Goal: Task Accomplishment & Management: Manage account settings

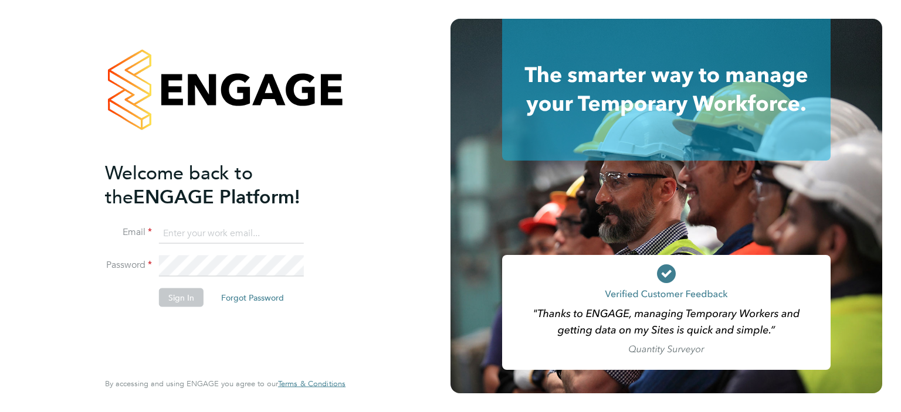
type input "[PERSON_NAME][EMAIL_ADDRESS][PERSON_NAME][DOMAIN_NAME]"
click at [190, 296] on button "Sign In" at bounding box center [181, 297] width 45 height 19
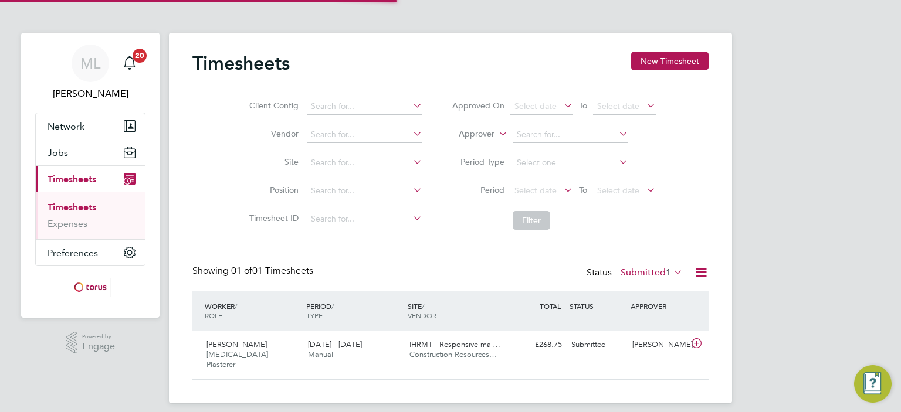
scroll to position [29, 102]
click at [78, 152] on button "Jobs" at bounding box center [90, 153] width 109 height 26
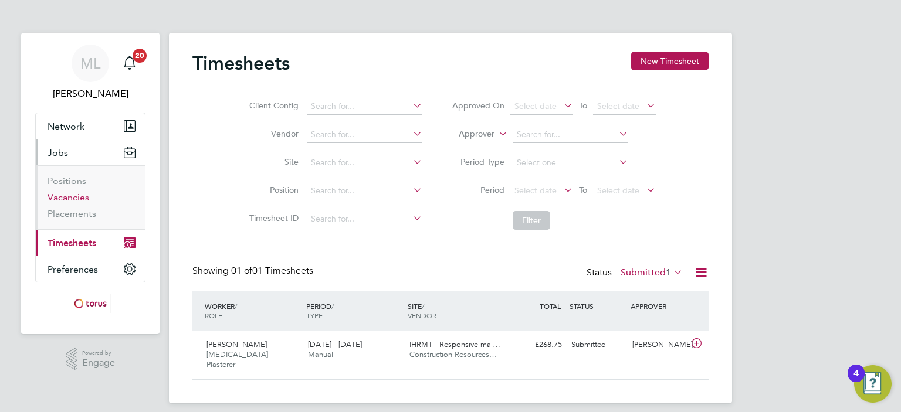
click at [72, 194] on link "Vacancies" at bounding box center [69, 197] width 42 height 11
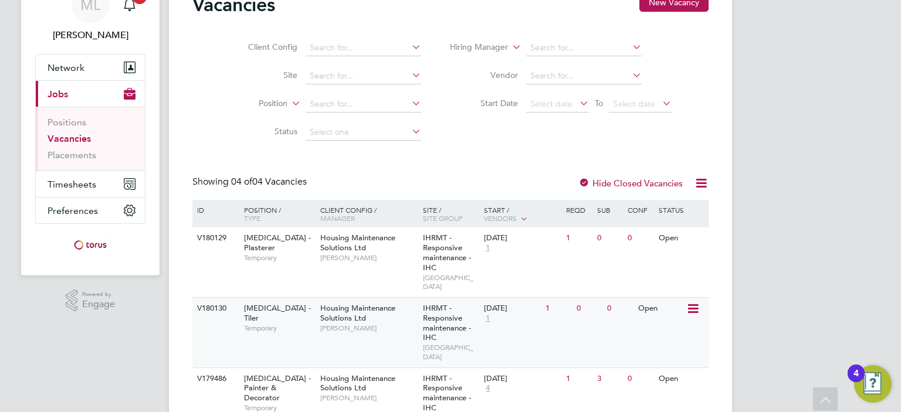
scroll to position [117, 0]
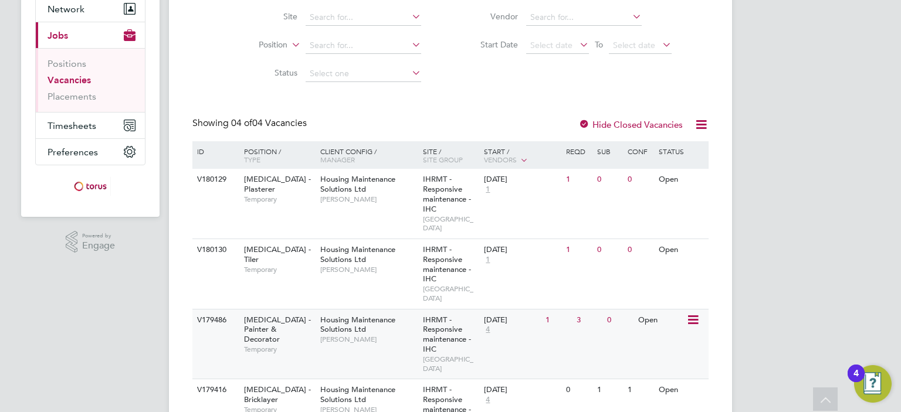
click at [354, 335] on span "Michael Leslie" at bounding box center [368, 339] width 97 height 9
click at [447, 330] on div "IHRMT - Responsive maintenance - IHC STONEBRIDGE" at bounding box center [451, 345] width 62 height 70
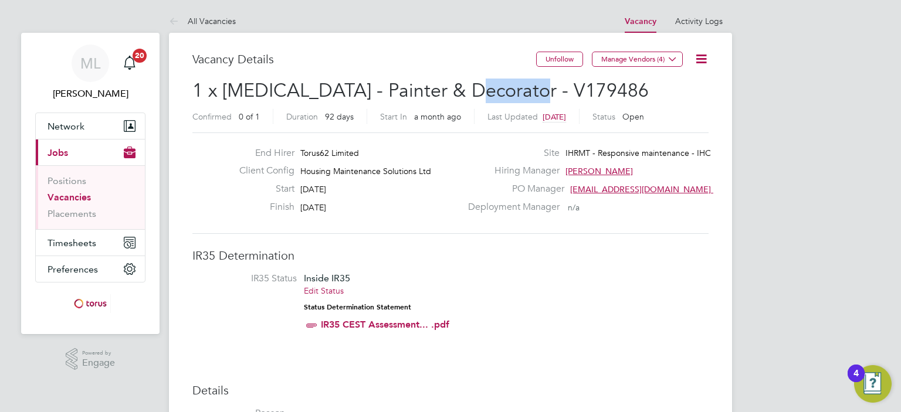
drag, startPoint x: 537, startPoint y: 86, endPoint x: 463, endPoint y: 93, distance: 74.2
click at [463, 93] on h2 "1 x HMS - Painter & Decorator - V179486 Confirmed 0 of 1 Duration 92 days Start…" at bounding box center [450, 103] width 516 height 49
copy span "V179486"
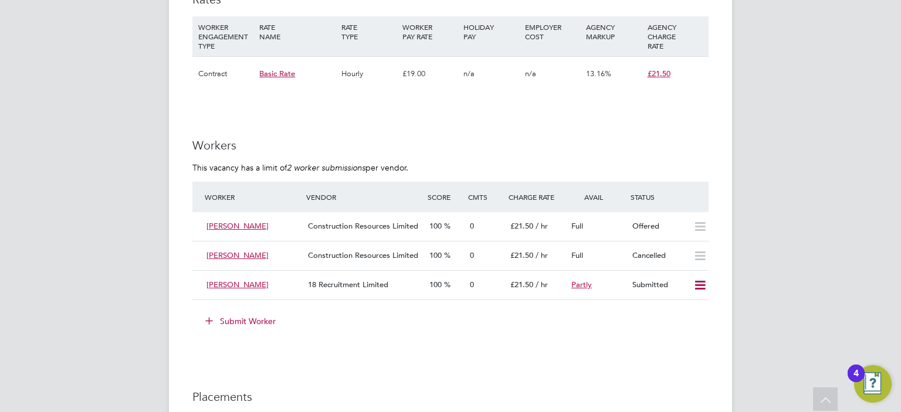
scroll to position [997, 0]
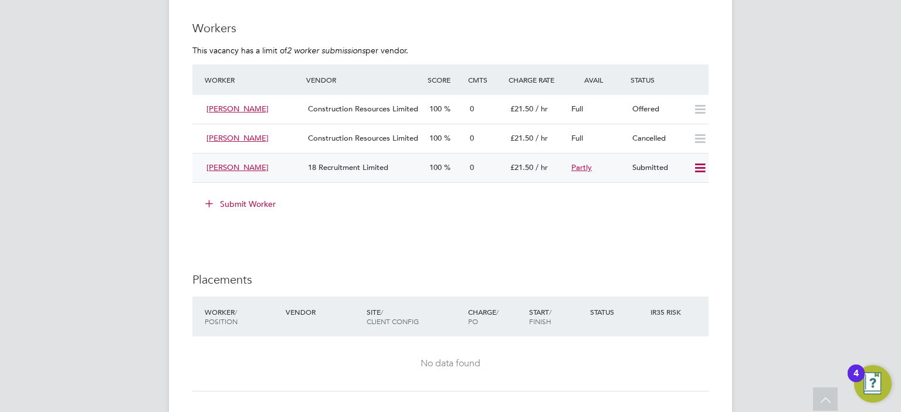
click at [651, 166] on div "Submitted" at bounding box center [658, 167] width 61 height 19
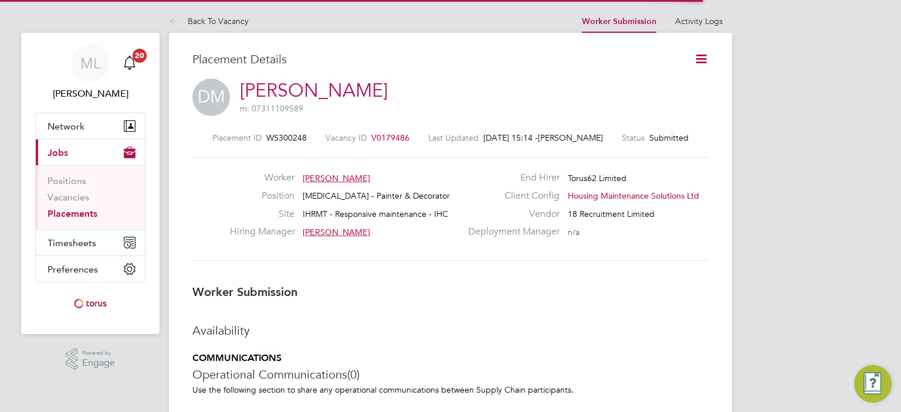
scroll to position [5, 6]
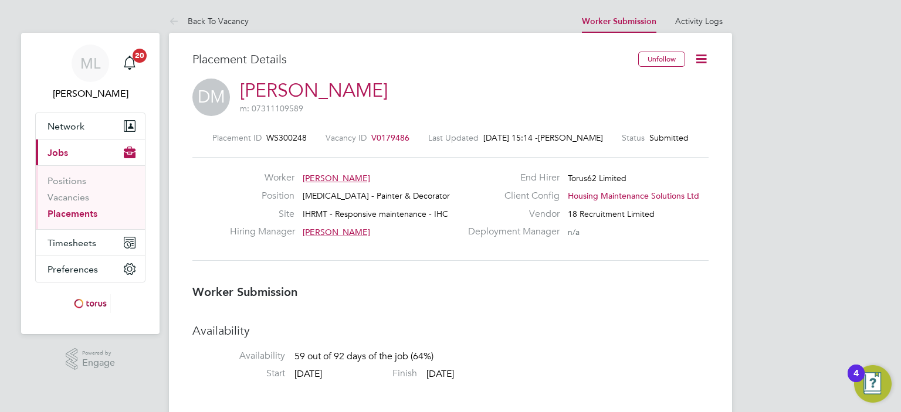
click at [698, 60] on icon at bounding box center [701, 59] width 15 height 15
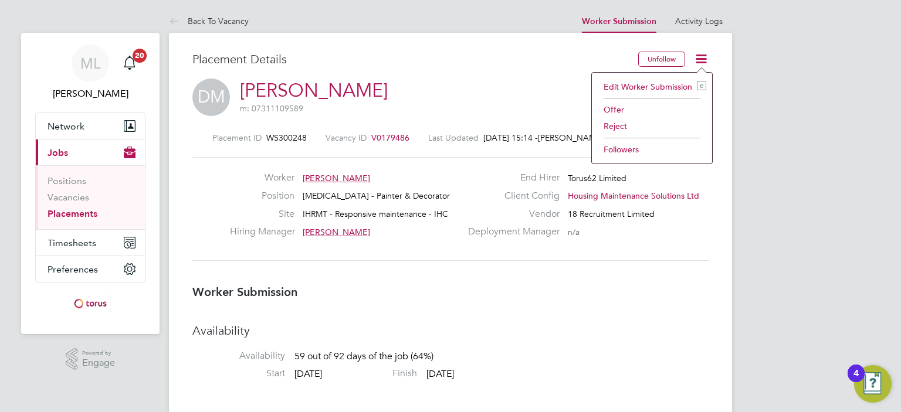
click at [615, 108] on li "Offer" at bounding box center [652, 110] width 109 height 16
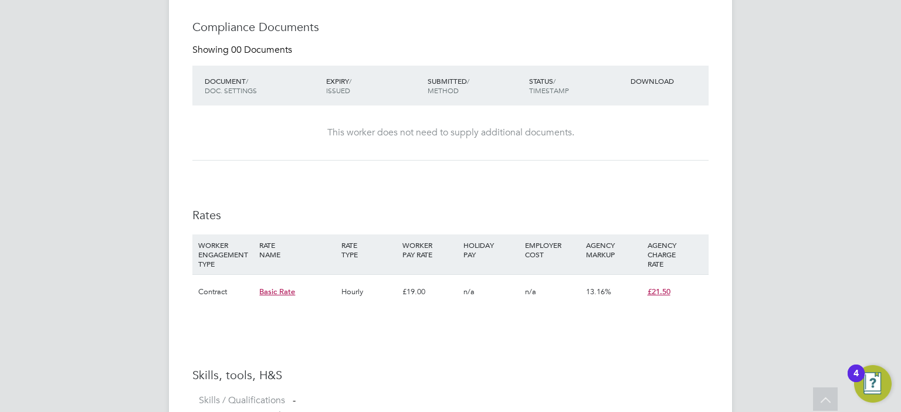
scroll to position [704, 0]
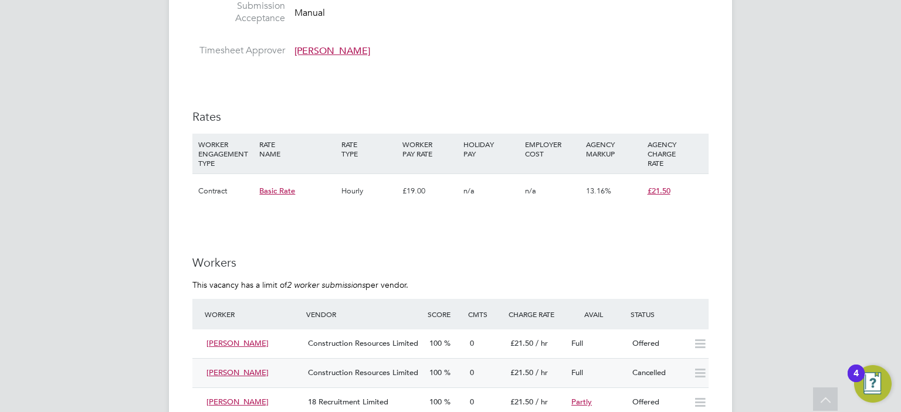
scroll to position [821, 0]
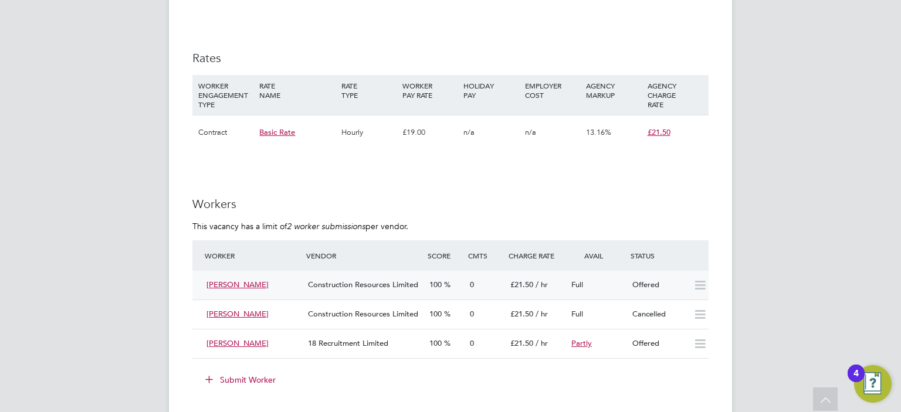
click at [704, 281] on icon at bounding box center [700, 285] width 15 height 9
click at [743, 287] on div "ML [PERSON_NAME] Notifications 20 Applications: Network Sites Workers Current p…" at bounding box center [450, 84] width 901 height 1811
click at [645, 278] on div "Offered" at bounding box center [658, 285] width 61 height 19
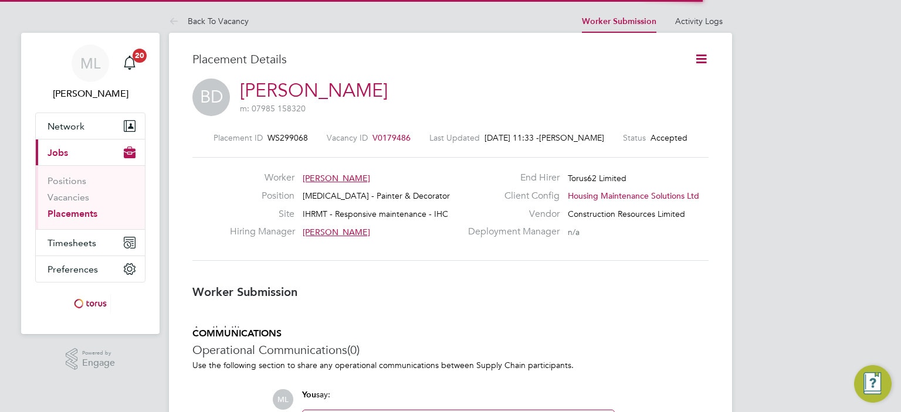
scroll to position [6, 5]
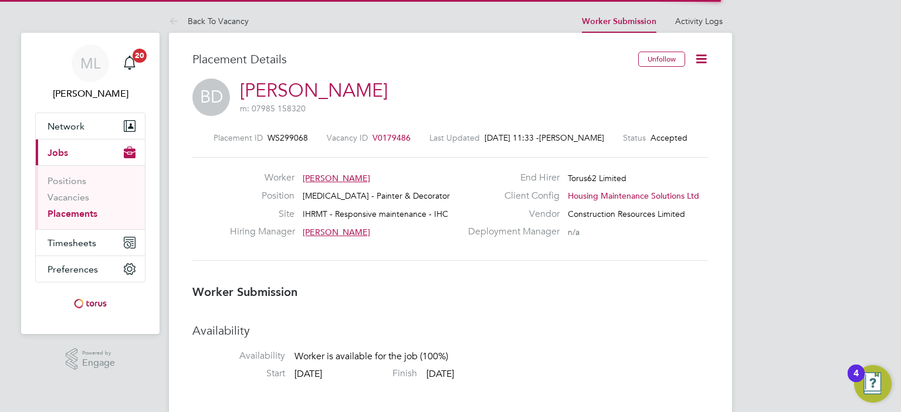
click at [702, 52] on icon at bounding box center [701, 59] width 15 height 15
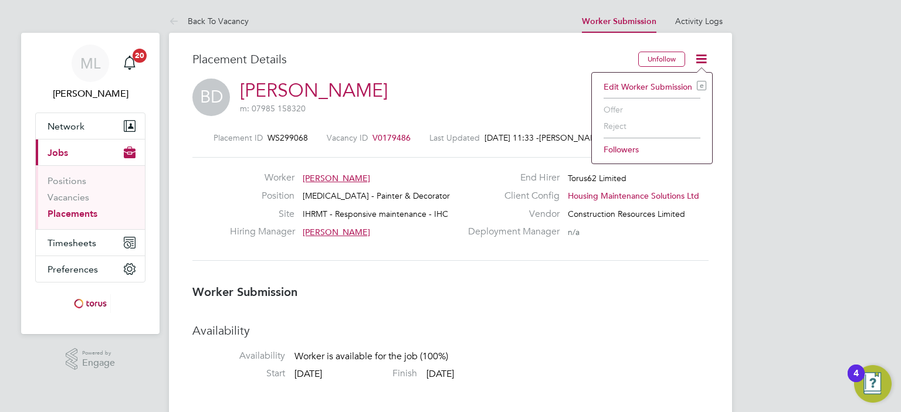
click at [617, 79] on li "Edit Worker Submission e" at bounding box center [652, 87] width 109 height 16
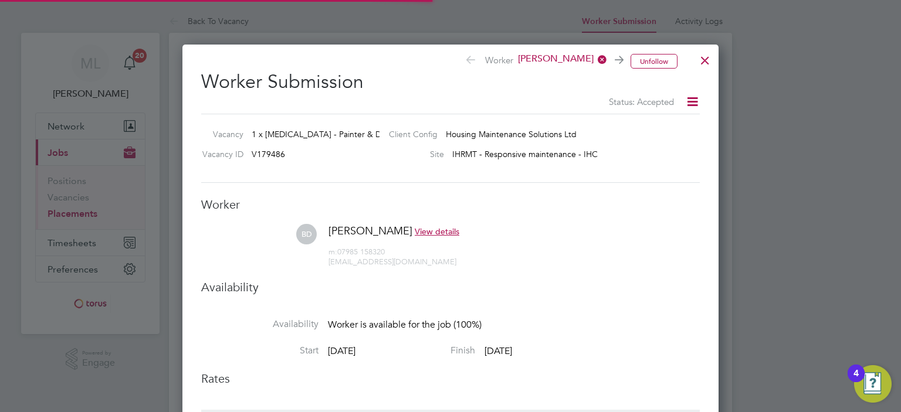
scroll to position [6, 6]
click at [696, 101] on icon at bounding box center [692, 101] width 15 height 15
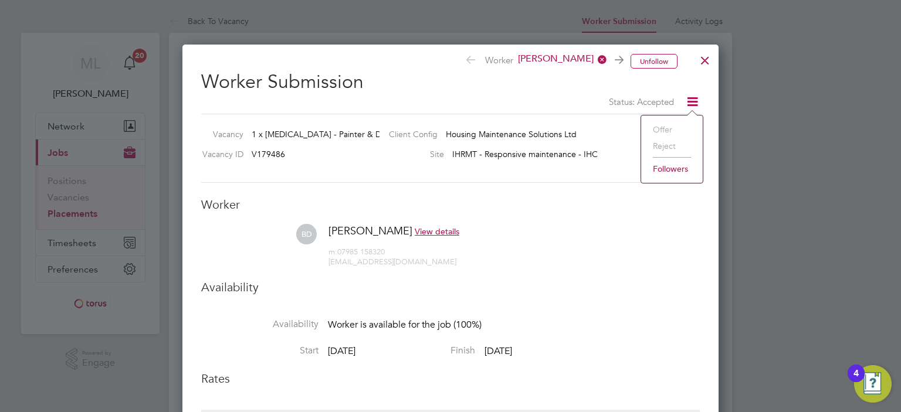
click at [696, 101] on icon at bounding box center [692, 101] width 15 height 15
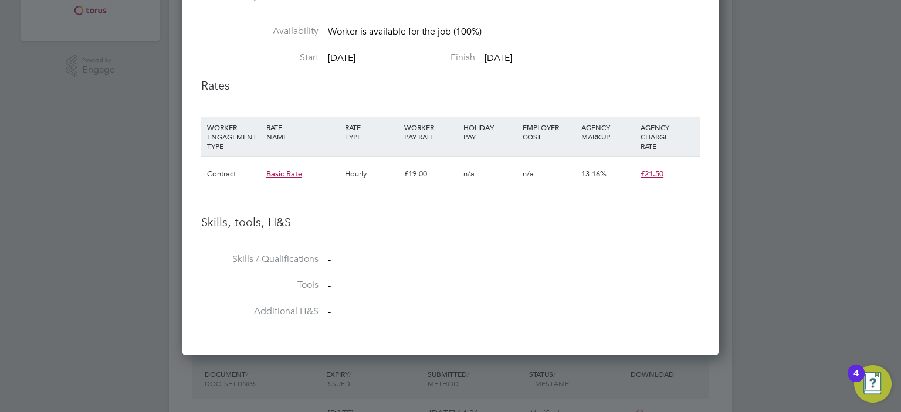
click at [802, 153] on div at bounding box center [450, 206] width 901 height 412
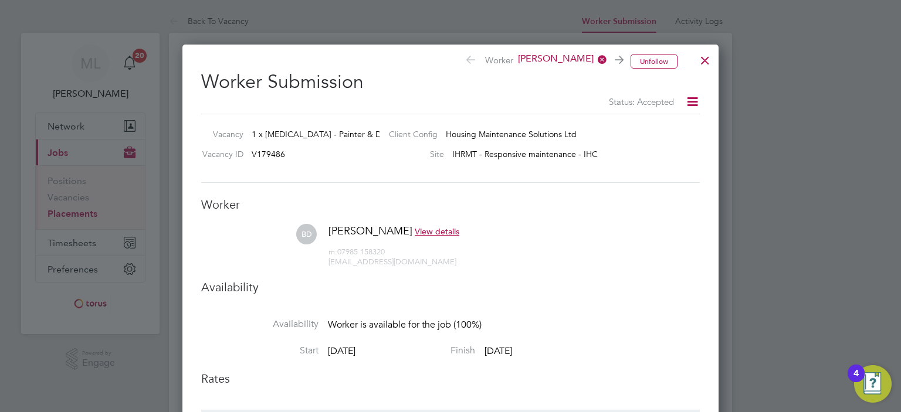
click at [703, 58] on div at bounding box center [705, 57] width 21 height 21
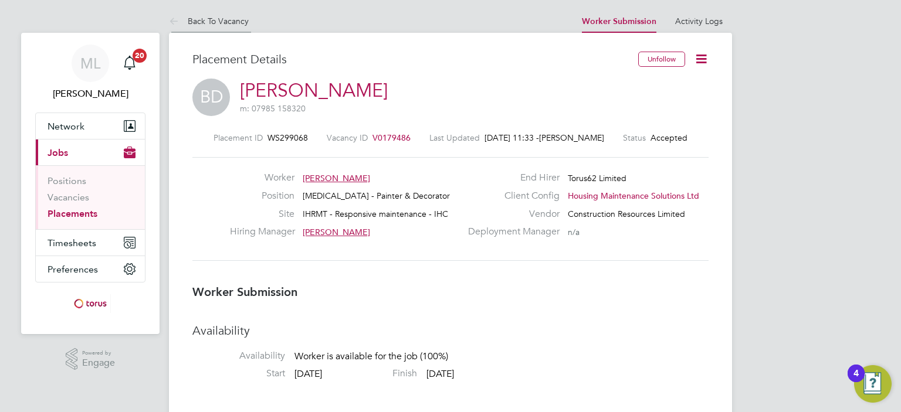
click at [231, 21] on link "Back To Vacancy" at bounding box center [209, 21] width 80 height 11
